Goal: Task Accomplishment & Management: Complete application form

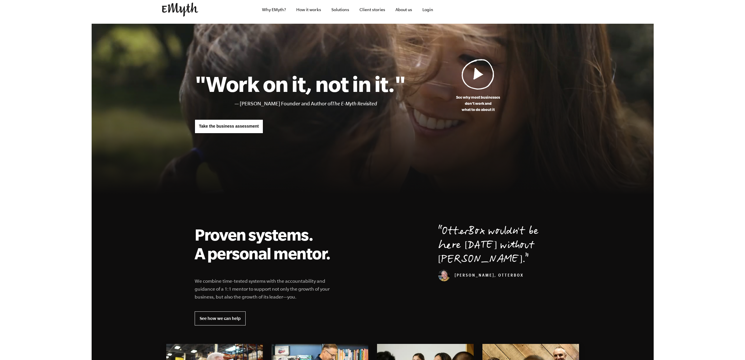
click at [242, 128] on span "Take the business assessment" at bounding box center [229, 126] width 60 height 5
click at [228, 129] on span "Take the business assessment" at bounding box center [229, 126] width 60 height 5
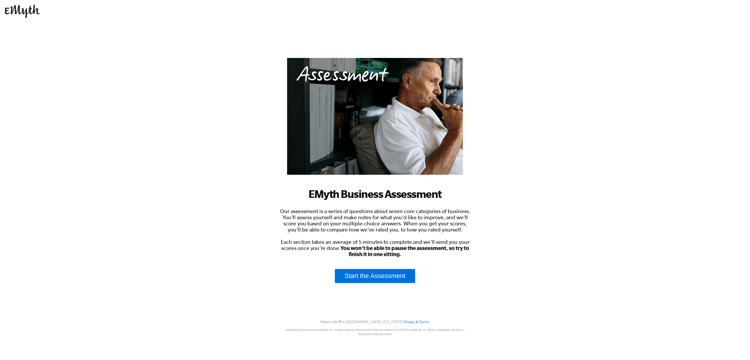
click at [248, 211] on body "EMyth Business Assessment Our assessment is a series of questions about seven c…" at bounding box center [375, 180] width 750 height 360
click at [388, 232] on span "Our assessment is a series of questions about seven core categories of business…" at bounding box center [375, 232] width 190 height 49
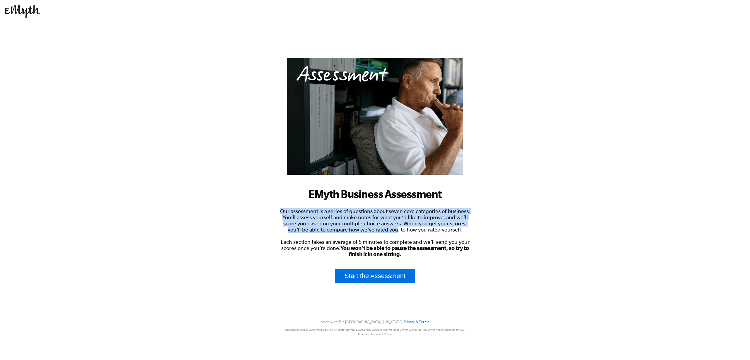
drag, startPoint x: 388, startPoint y: 232, endPoint x: 352, endPoint y: 206, distance: 45.1
click at [352, 206] on div "EMyth Business Assessment Our assessment is a series of questions about seven c…" at bounding box center [374, 200] width 193 height 285
drag, startPoint x: 373, startPoint y: 238, endPoint x: 348, endPoint y: 212, distance: 35.9
click at [348, 212] on span "Our assessment is a series of questions about seven core categories of business…" at bounding box center [375, 232] width 190 height 49
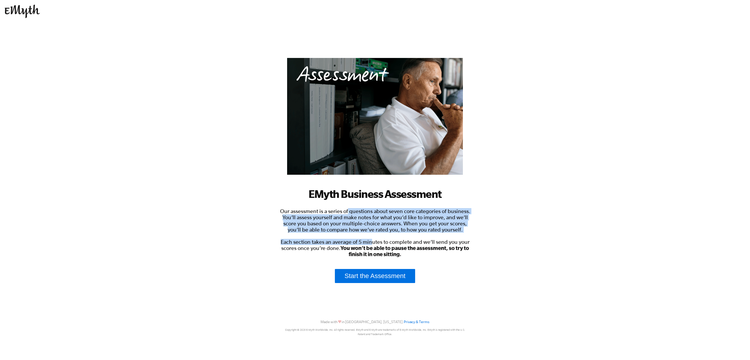
click at [348, 212] on span "Our assessment is a series of questions about seven core categories of business…" at bounding box center [375, 232] width 190 height 49
drag, startPoint x: 399, startPoint y: 230, endPoint x: 358, endPoint y: 213, distance: 44.3
click at [358, 213] on span "Our assessment is a series of questions about seven core categories of business…" at bounding box center [375, 232] width 190 height 49
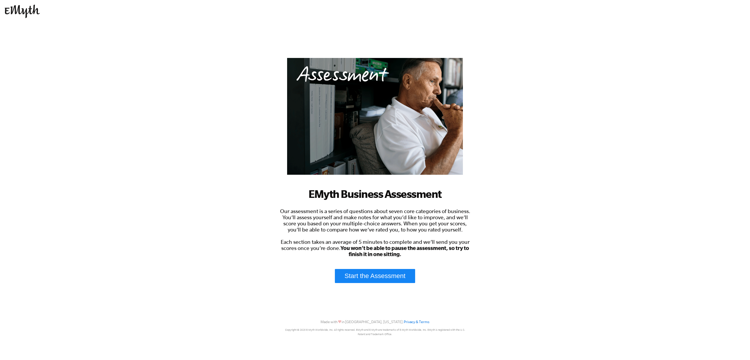
click at [375, 280] on link "Start the Assessment" at bounding box center [375, 276] width 80 height 14
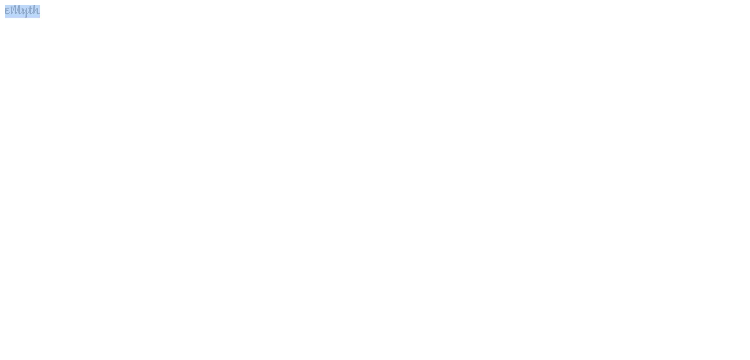
click at [46, 9] on link at bounding box center [375, 11] width 740 height 13
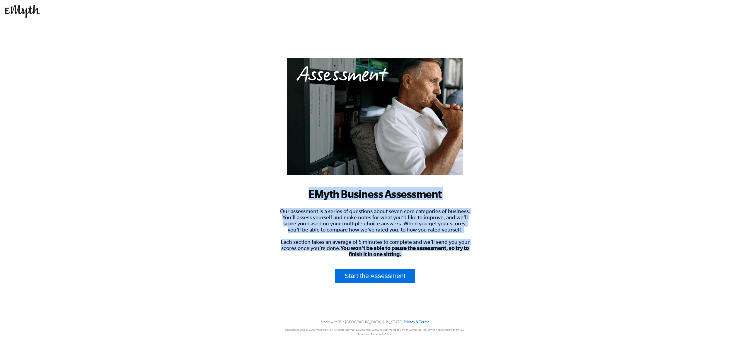
drag, startPoint x: 443, startPoint y: 258, endPoint x: 279, endPoint y: 192, distance: 177.0
click at [279, 192] on div "EMyth Business Assessment Our assessment is a series of questions about seven c…" at bounding box center [374, 200] width 193 height 285
copy div "EMyth Business Assessment Our assessment is a series of questions about seven c…"
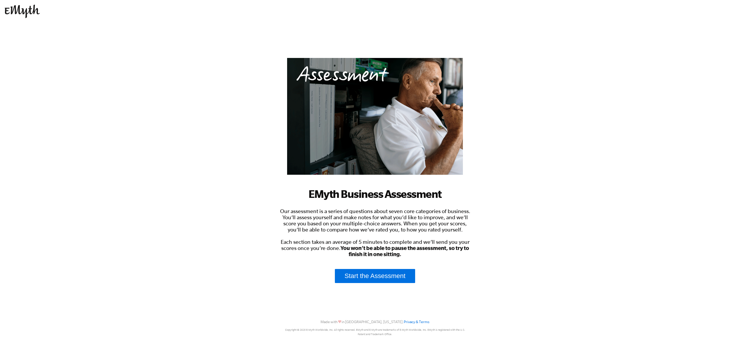
click at [228, 84] on body "EMyth Business Assessment Our assessment is a series of questions about seven c…" at bounding box center [375, 180] width 750 height 360
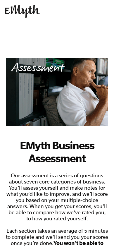
scroll to position [105, 0]
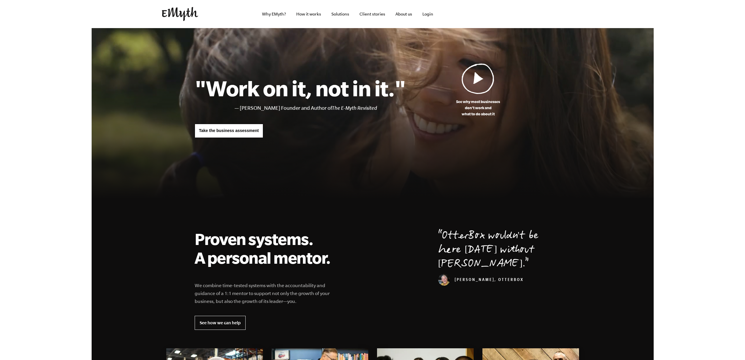
click at [231, 135] on link "Take the business assessment" at bounding box center [229, 131] width 69 height 14
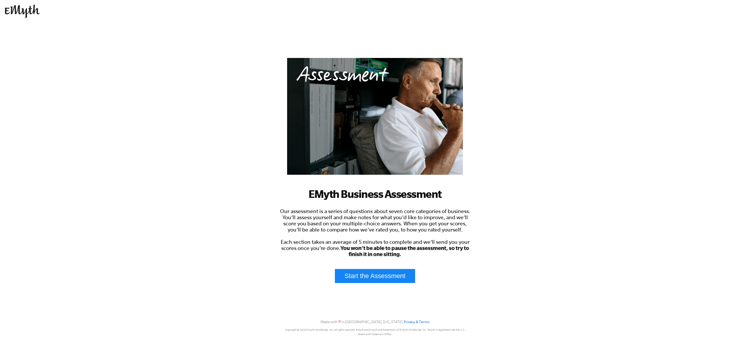
click at [373, 278] on link "Start the Assessment" at bounding box center [375, 276] width 80 height 14
